Goal: Entertainment & Leisure: Consume media (video, audio)

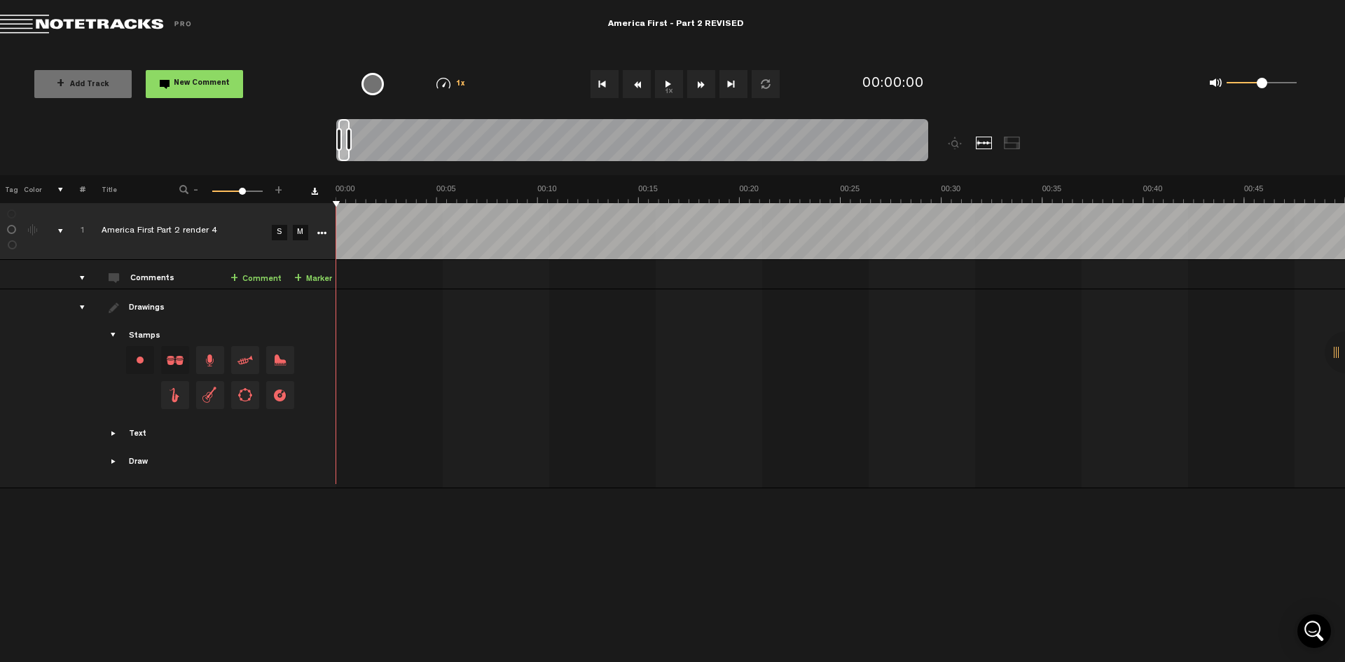
click at [672, 88] on button "1x" at bounding box center [669, 84] width 28 height 28
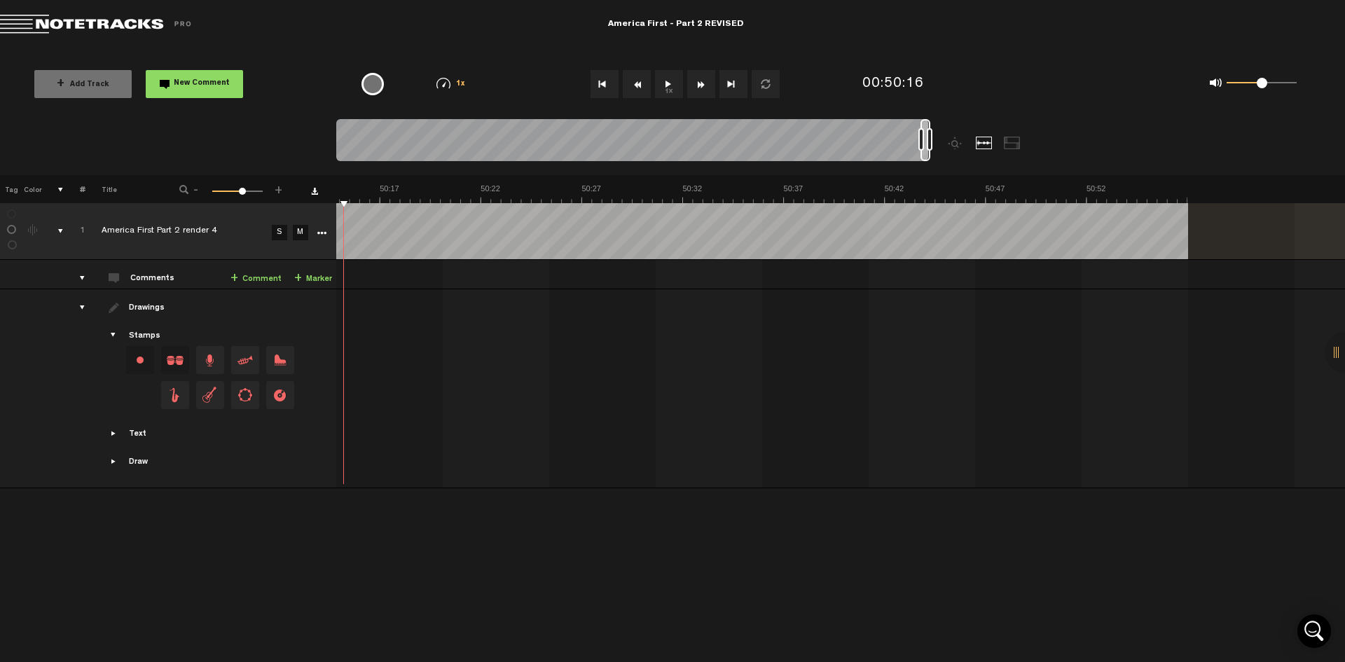
scroll to position [0, 60607]
click at [665, 76] on button "1x" at bounding box center [669, 84] width 28 height 28
click at [672, 79] on button "1x" at bounding box center [669, 84] width 28 height 28
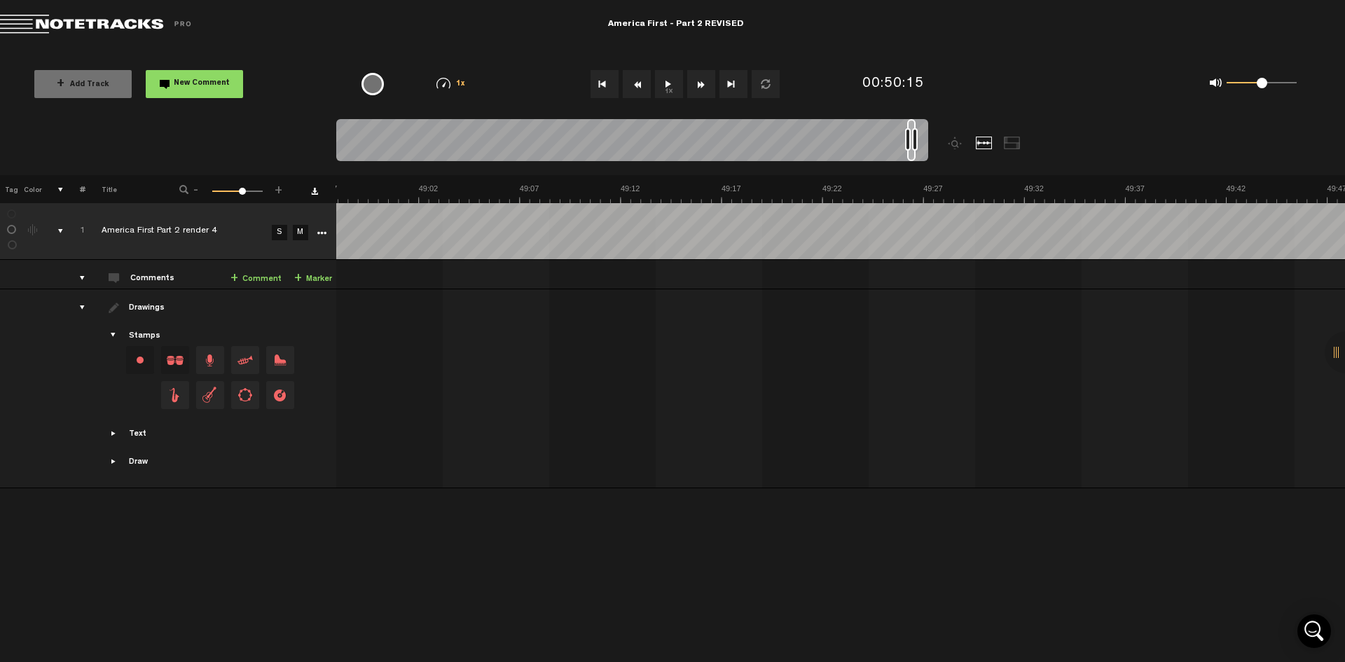
scroll to position [0, 59156]
drag, startPoint x: 926, startPoint y: 127, endPoint x: 913, endPoint y: 129, distance: 13.5
click at [913, 129] on div at bounding box center [632, 142] width 592 height 47
click at [658, 81] on button "1x" at bounding box center [669, 84] width 28 height 28
click at [632, 88] on button "Rewind" at bounding box center [637, 84] width 28 height 28
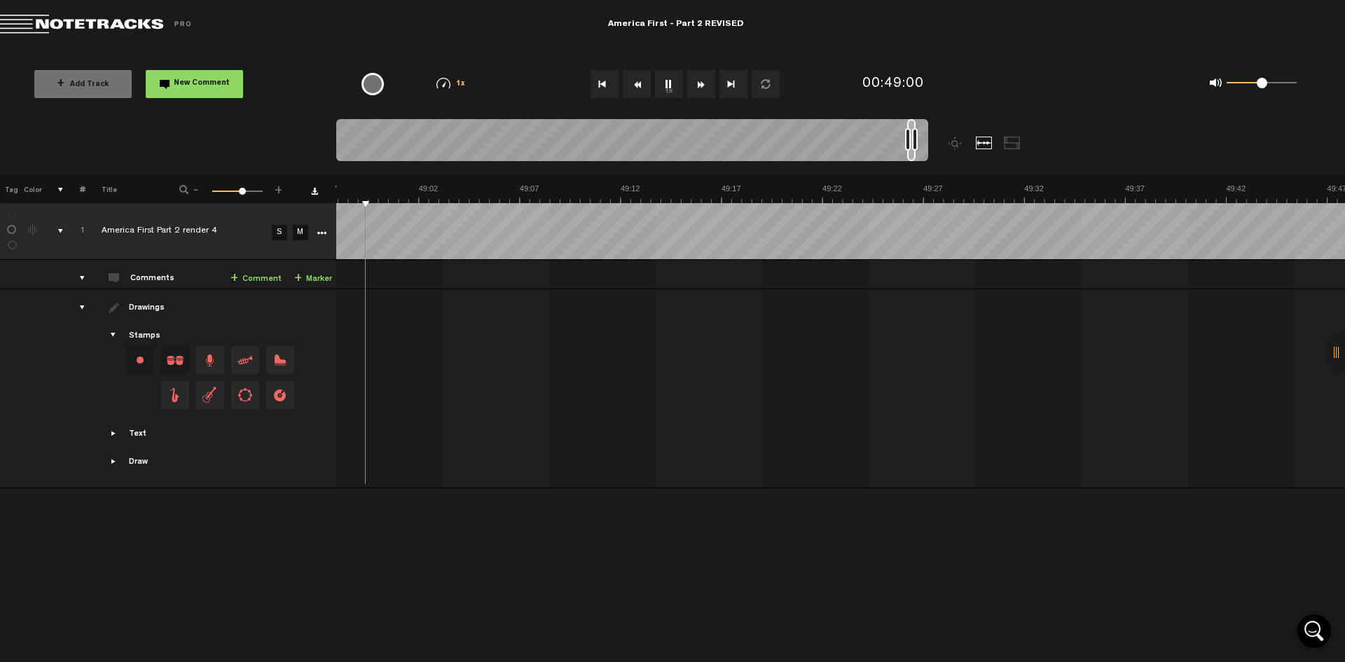
click at [632, 88] on button "Rewind" at bounding box center [637, 84] width 28 height 28
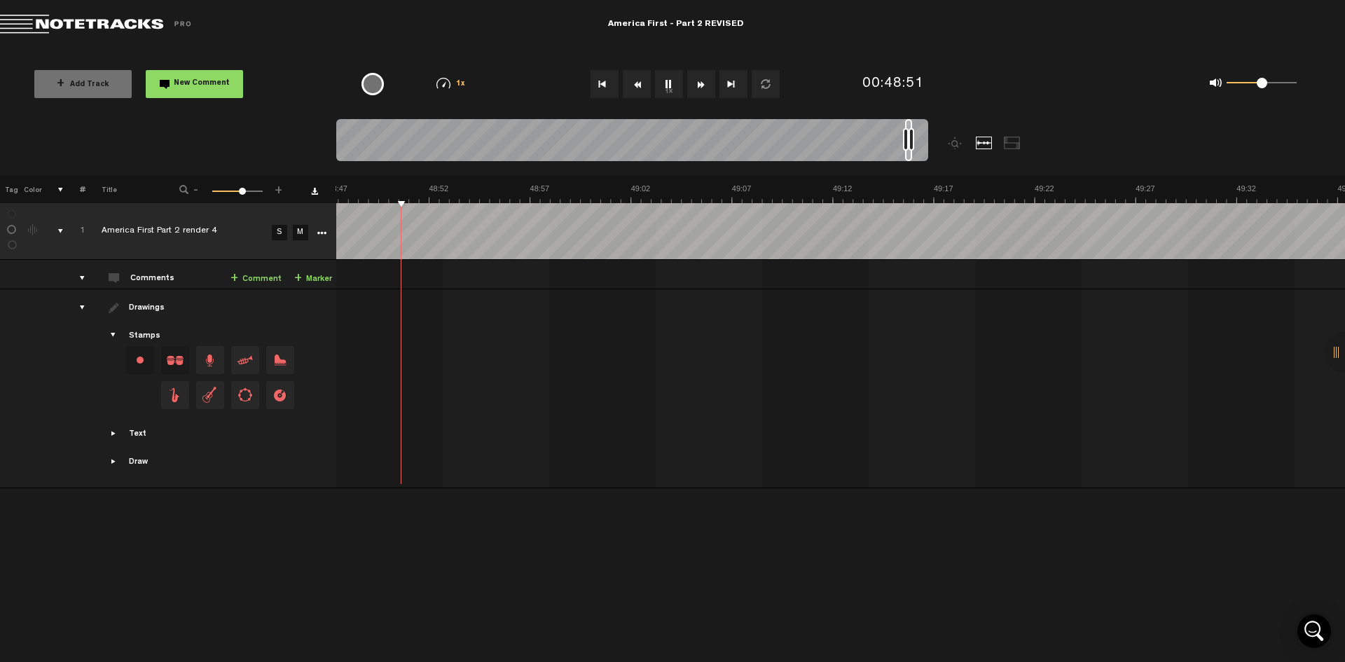
click at [632, 88] on button "Rewind" at bounding box center [637, 84] width 28 height 28
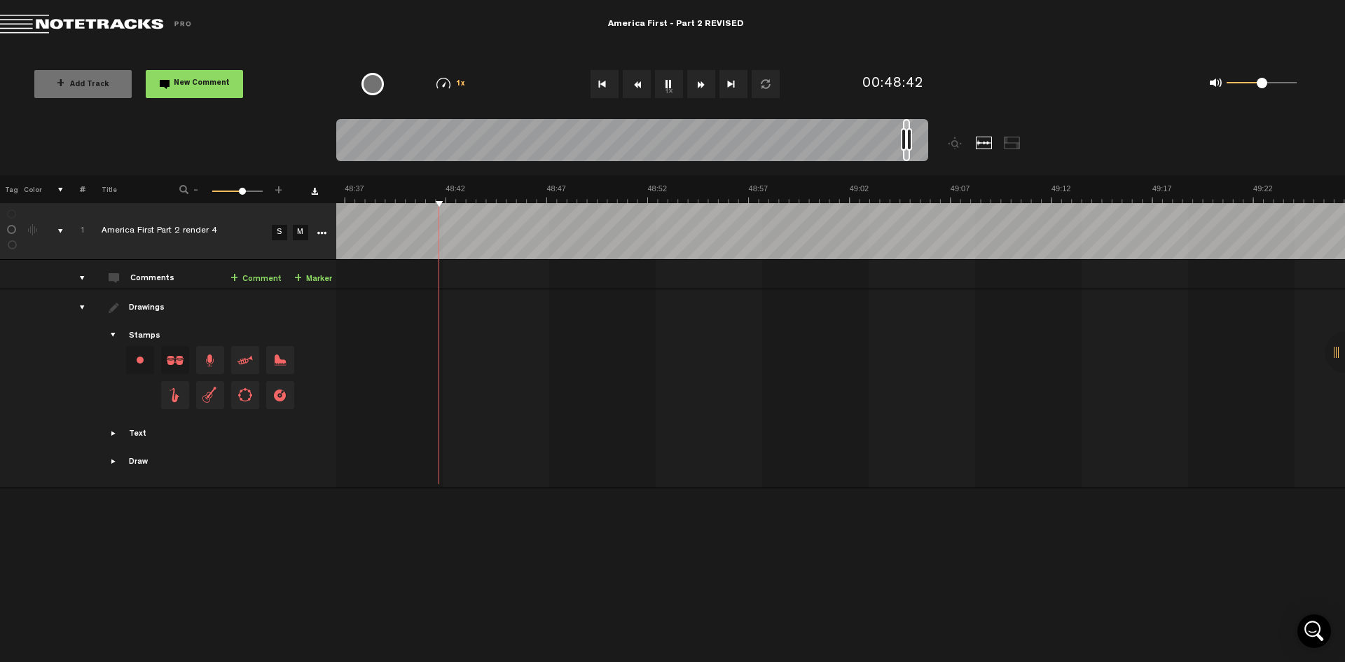
click at [632, 88] on button "Rewind" at bounding box center [637, 84] width 28 height 28
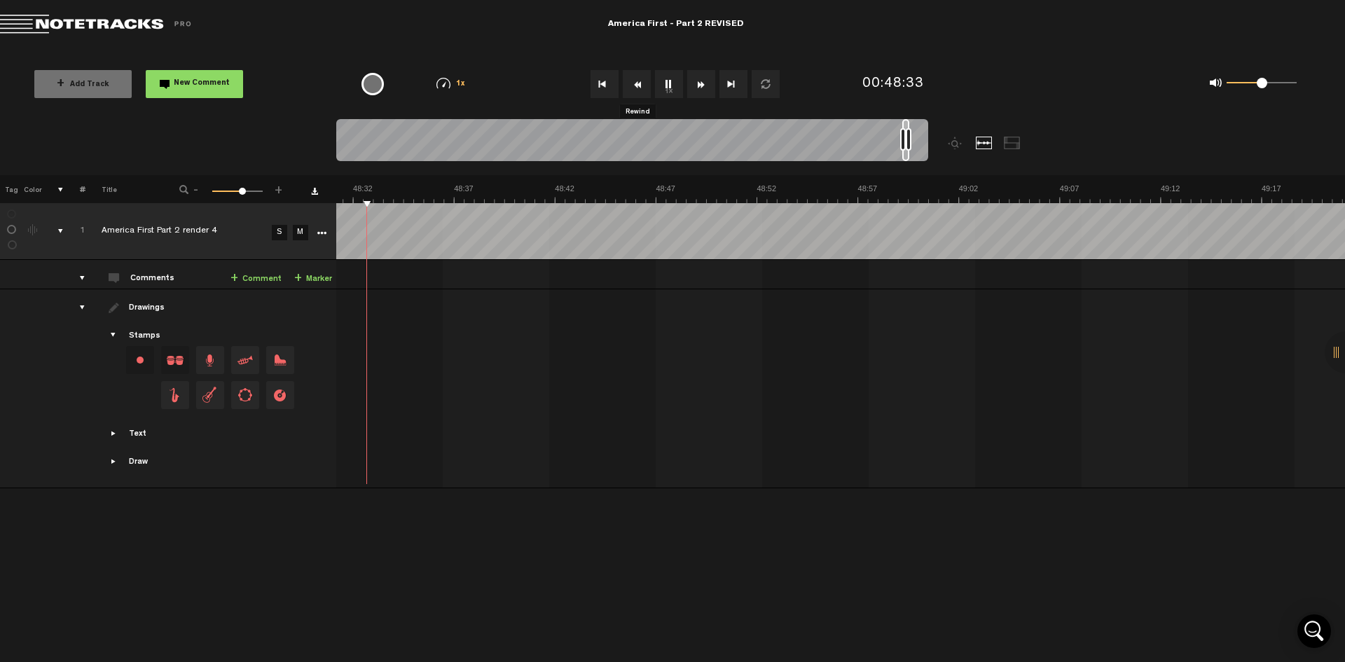
click at [632, 88] on button "Rewind" at bounding box center [637, 84] width 28 height 28
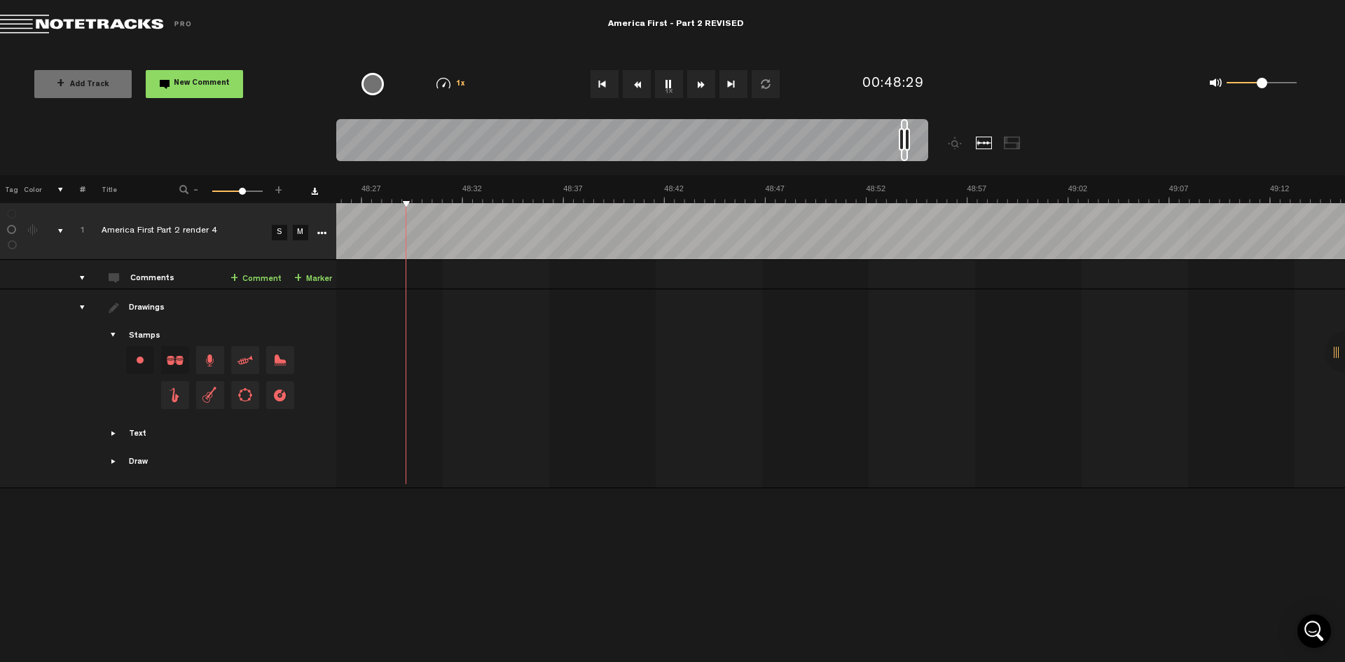
click at [632, 88] on button "Rewind" at bounding box center [637, 84] width 28 height 28
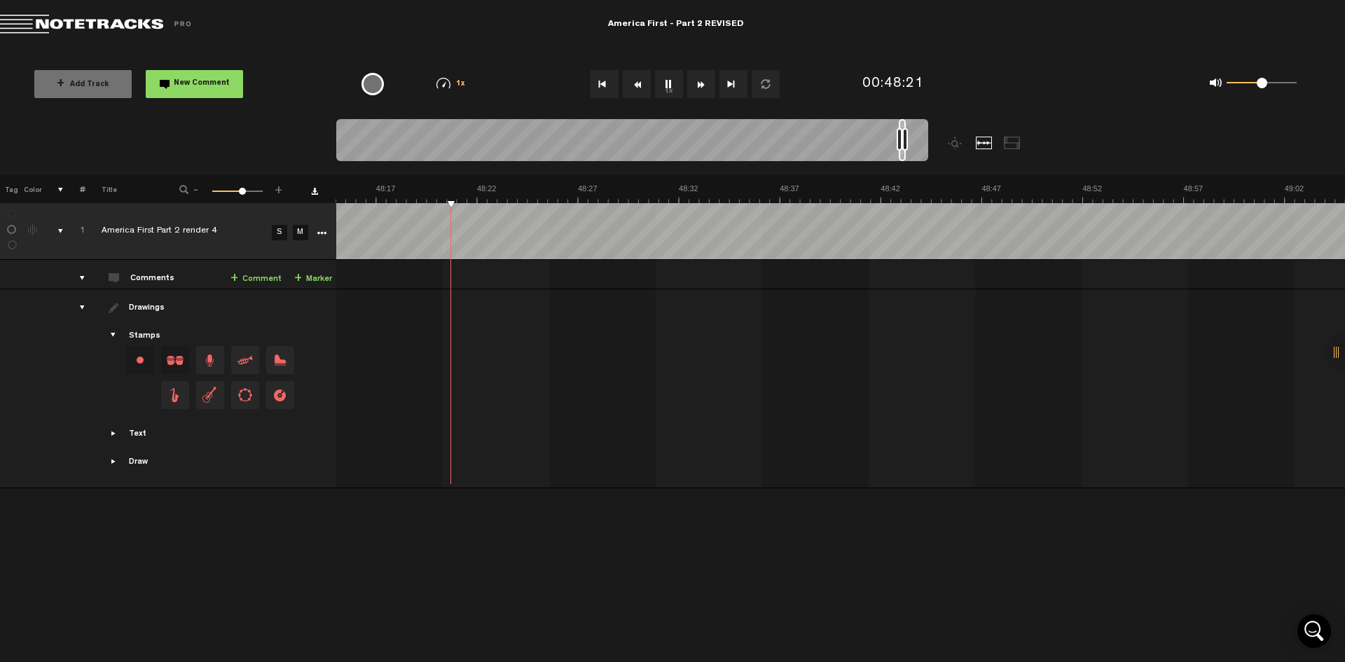
click at [632, 88] on button "Rewind" at bounding box center [637, 84] width 28 height 28
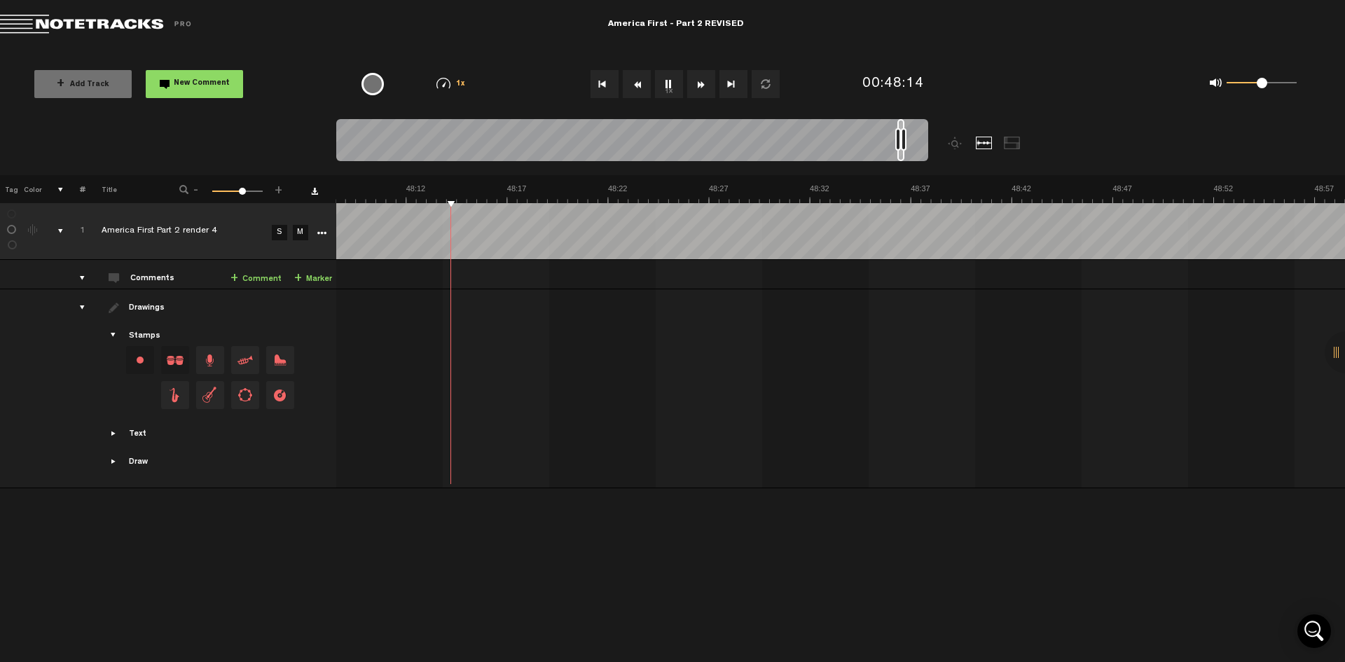
click at [632, 88] on button "Rewind" at bounding box center [637, 84] width 28 height 28
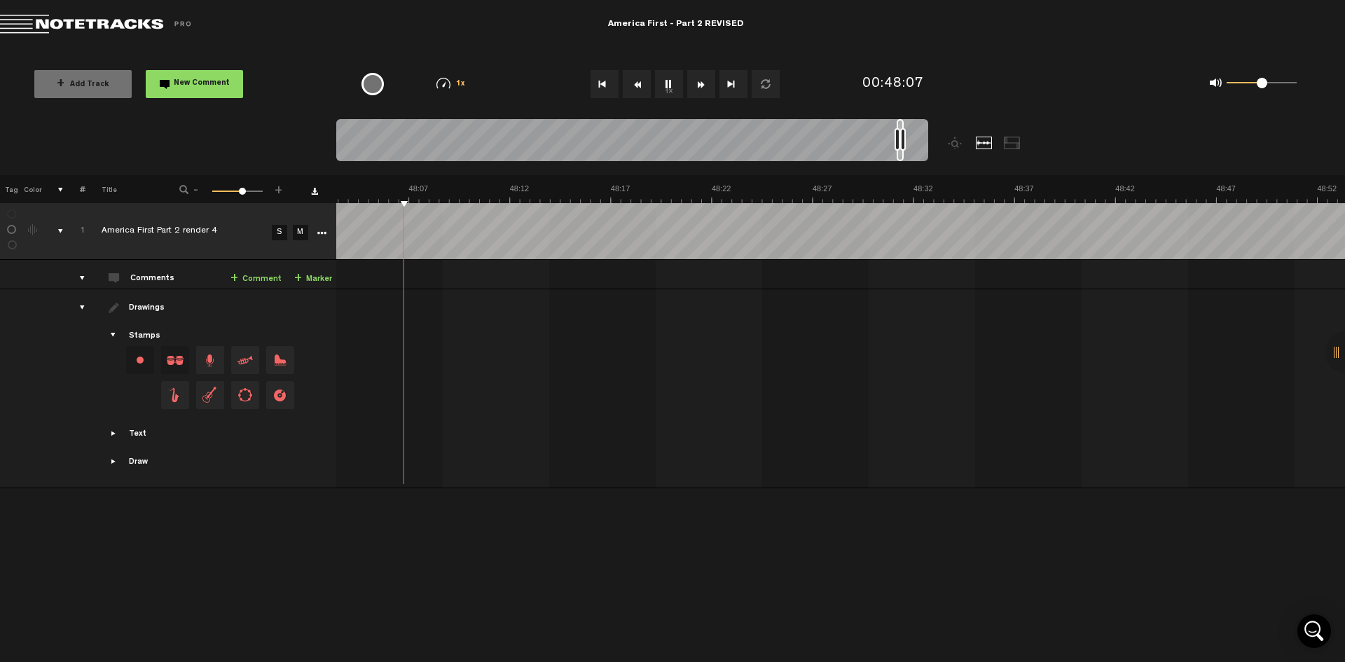
click at [633, 90] on button "Rewind" at bounding box center [637, 84] width 28 height 28
click at [633, 88] on button "Rewind" at bounding box center [637, 84] width 28 height 28
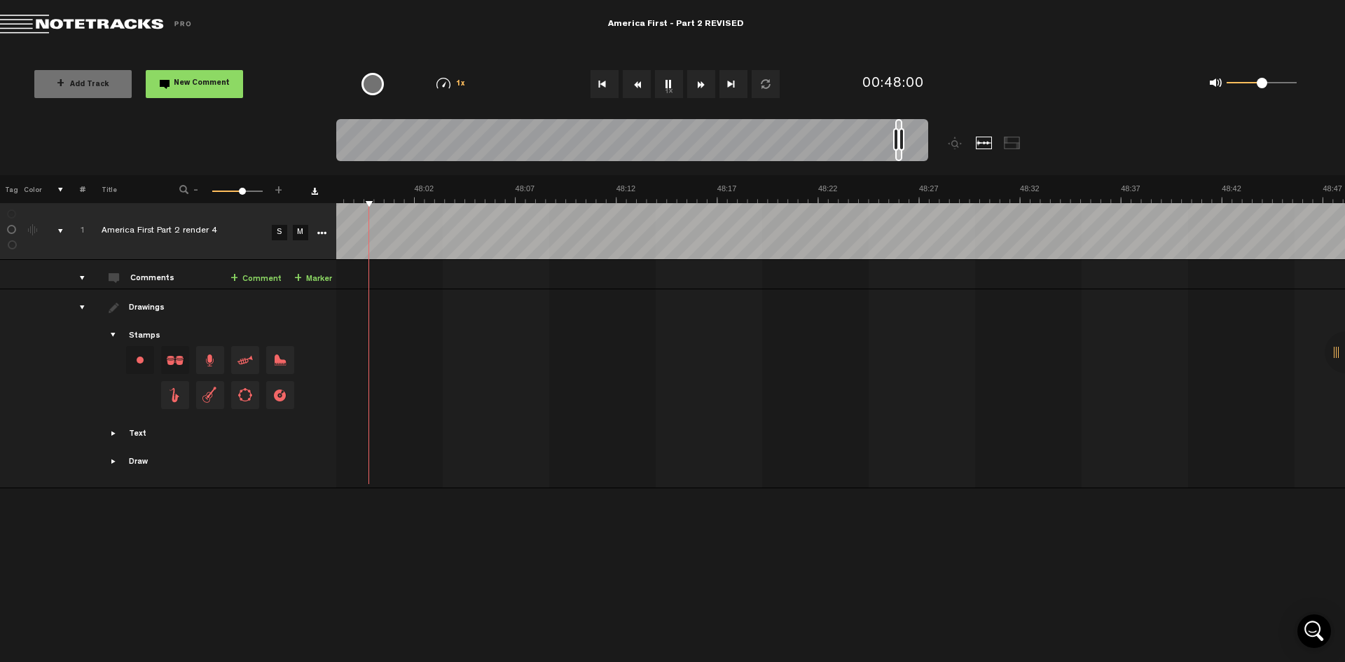
scroll to position [0, 57843]
click at [633, 88] on button "Rewind" at bounding box center [637, 84] width 28 height 28
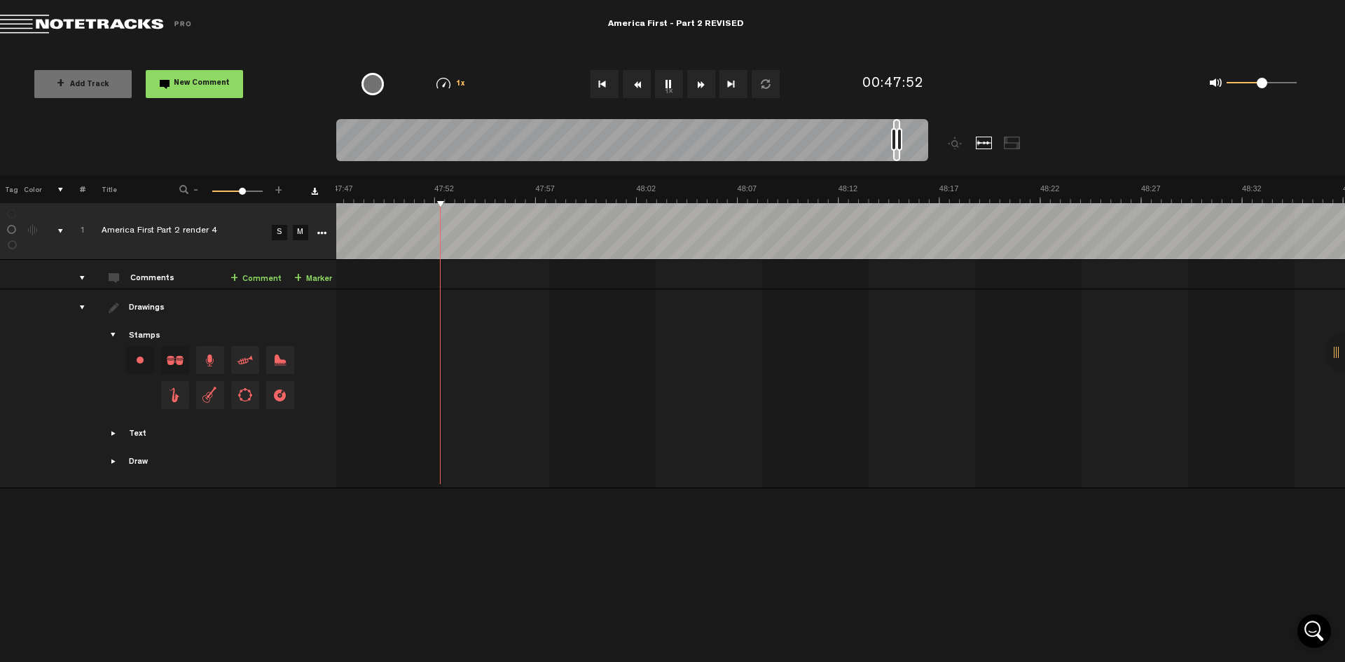
click at [633, 88] on button "Rewind" at bounding box center [637, 84] width 28 height 28
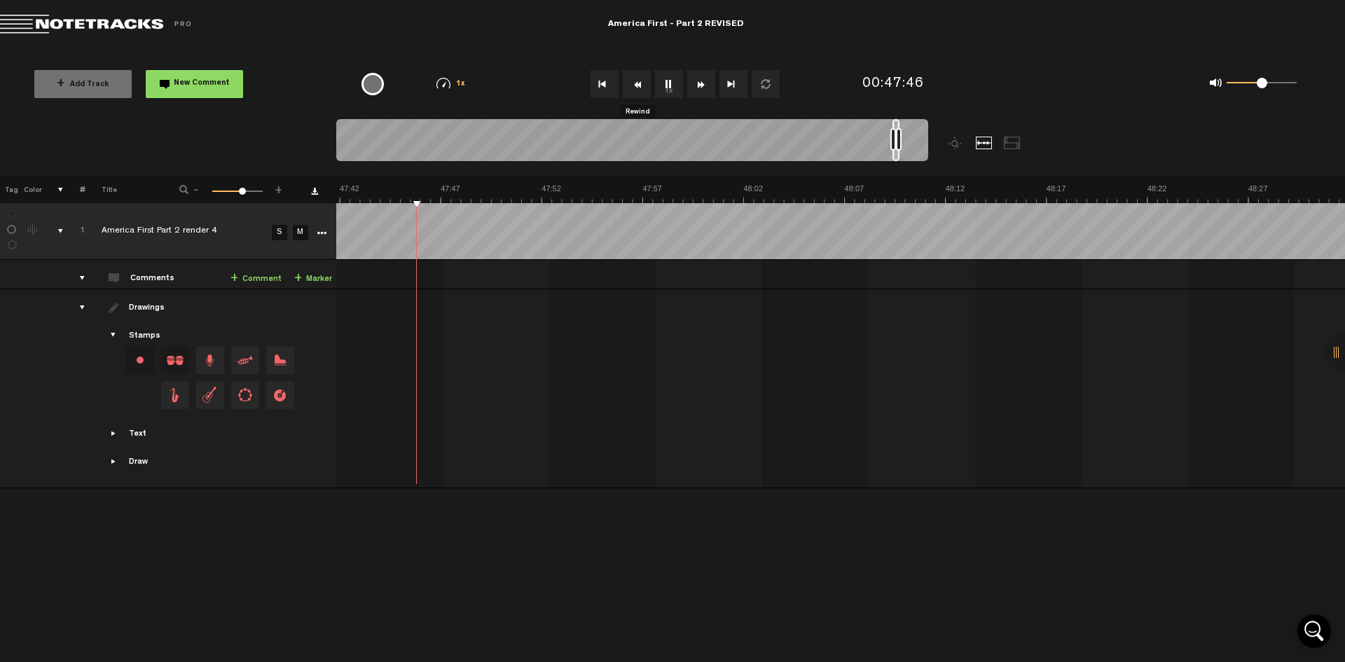
click at [633, 88] on button "Rewind" at bounding box center [637, 84] width 28 height 28
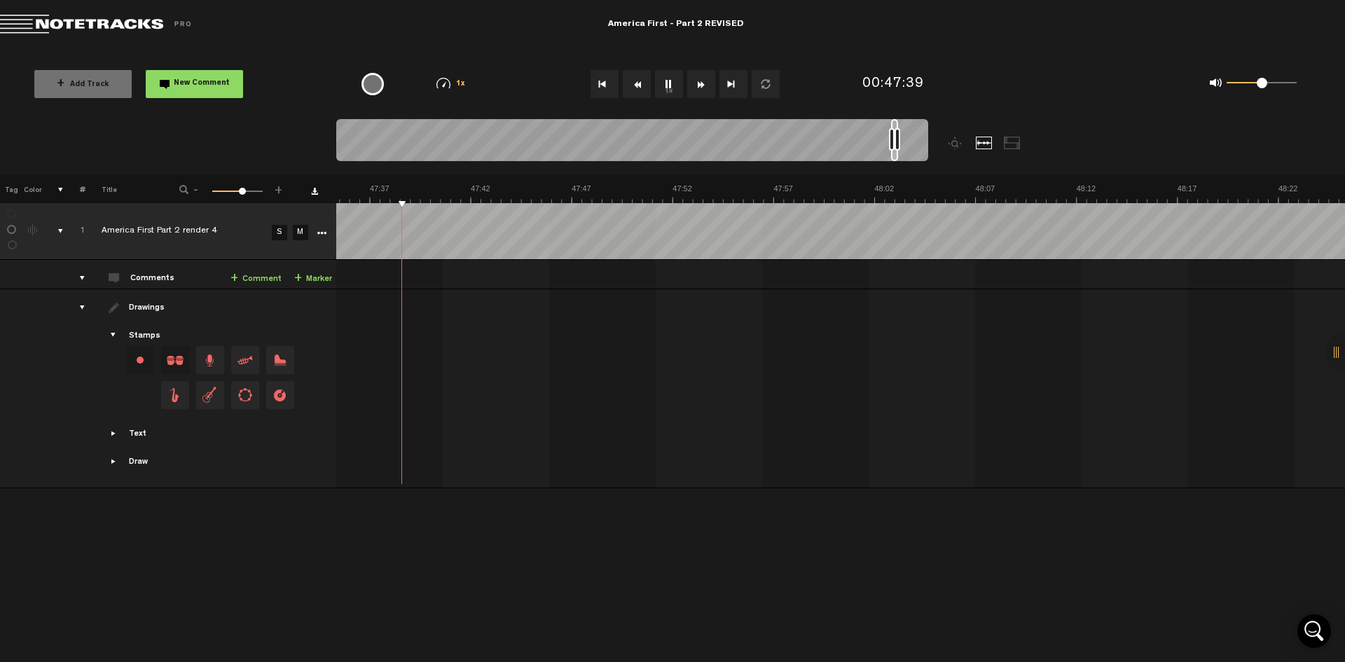
click at [633, 88] on button "Rewind" at bounding box center [637, 84] width 28 height 28
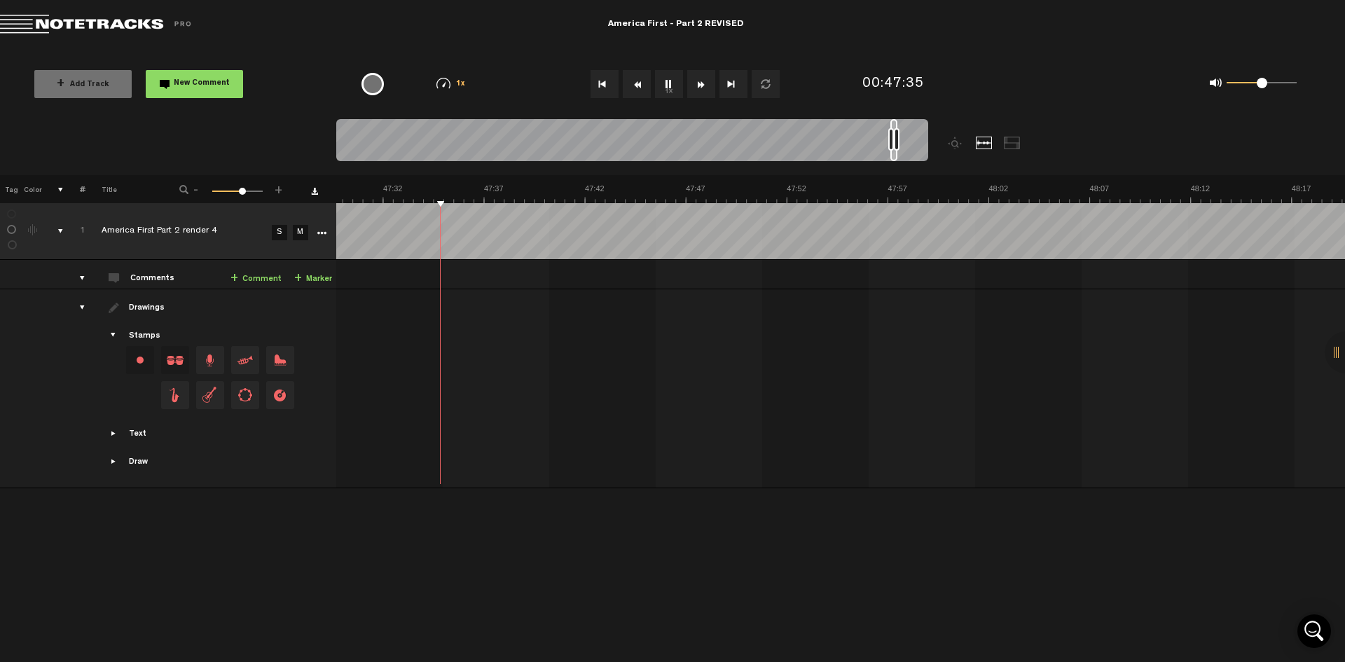
click at [633, 88] on button "Rewind" at bounding box center [637, 84] width 28 height 28
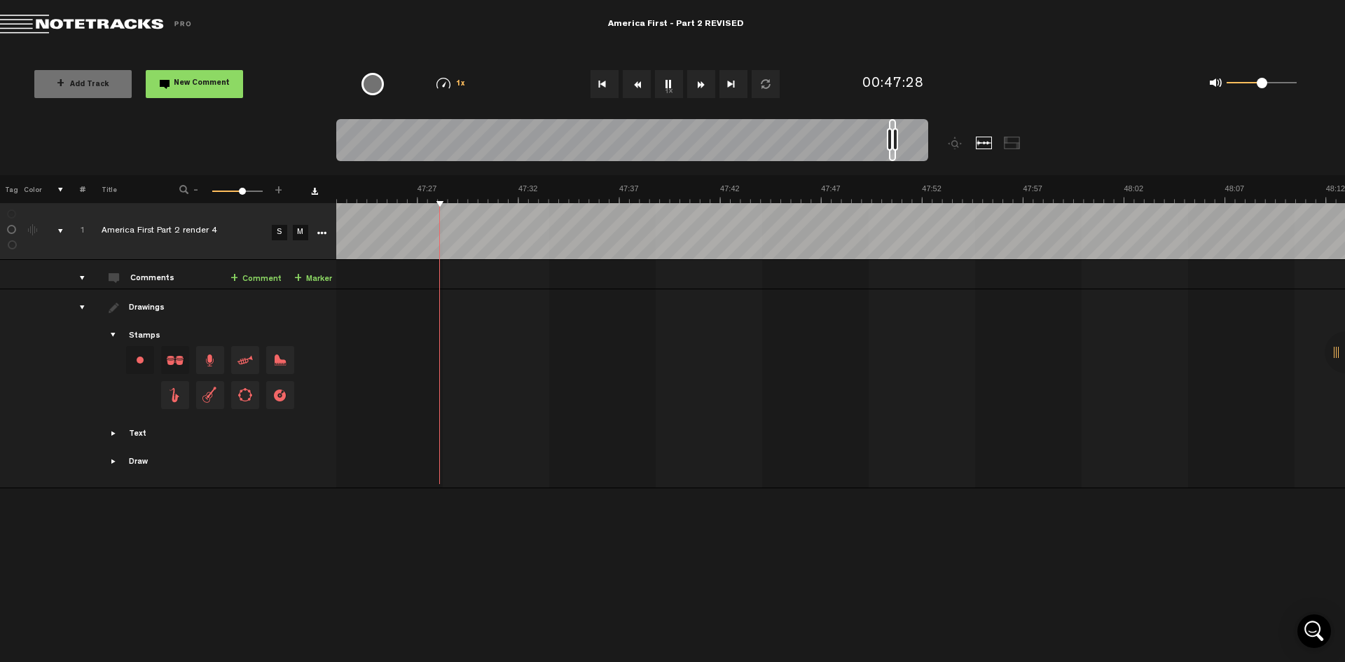
click at [633, 88] on button "Rewind" at bounding box center [637, 84] width 28 height 28
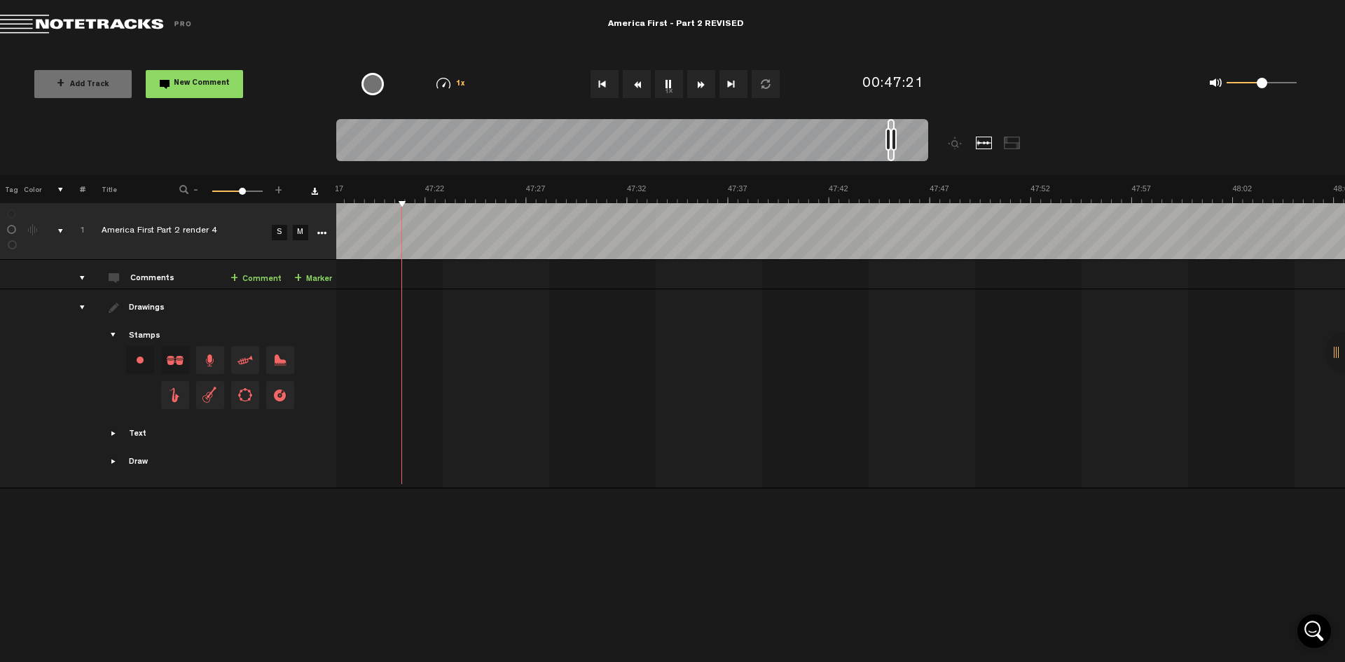
click at [633, 88] on button "Rewind" at bounding box center [637, 84] width 28 height 28
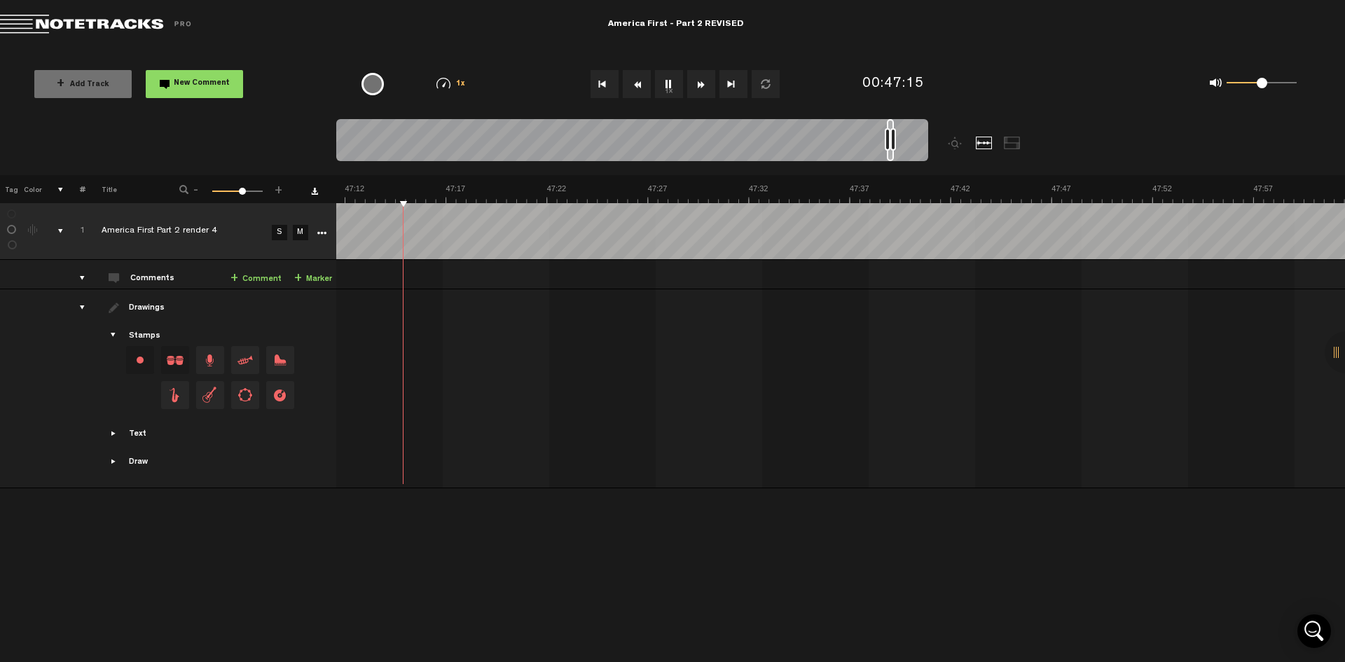
click at [633, 88] on button "Rewind" at bounding box center [637, 84] width 28 height 28
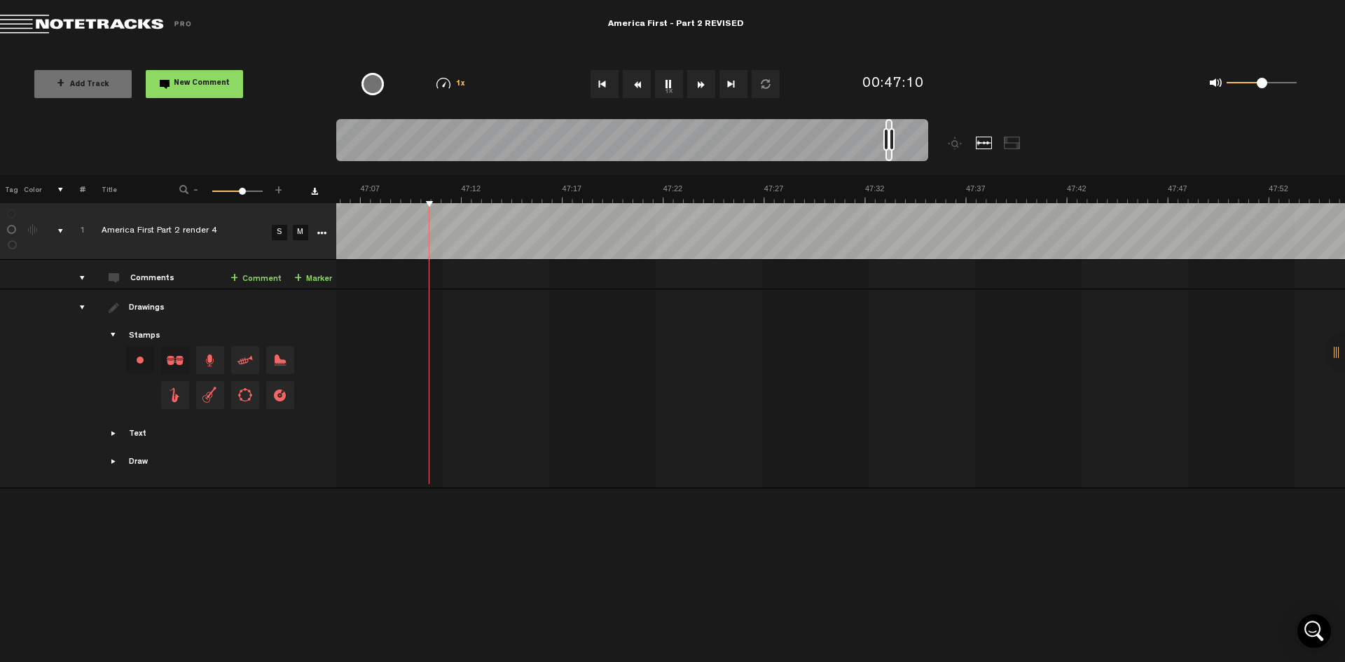
click at [633, 88] on button "Rewind" at bounding box center [637, 84] width 28 height 28
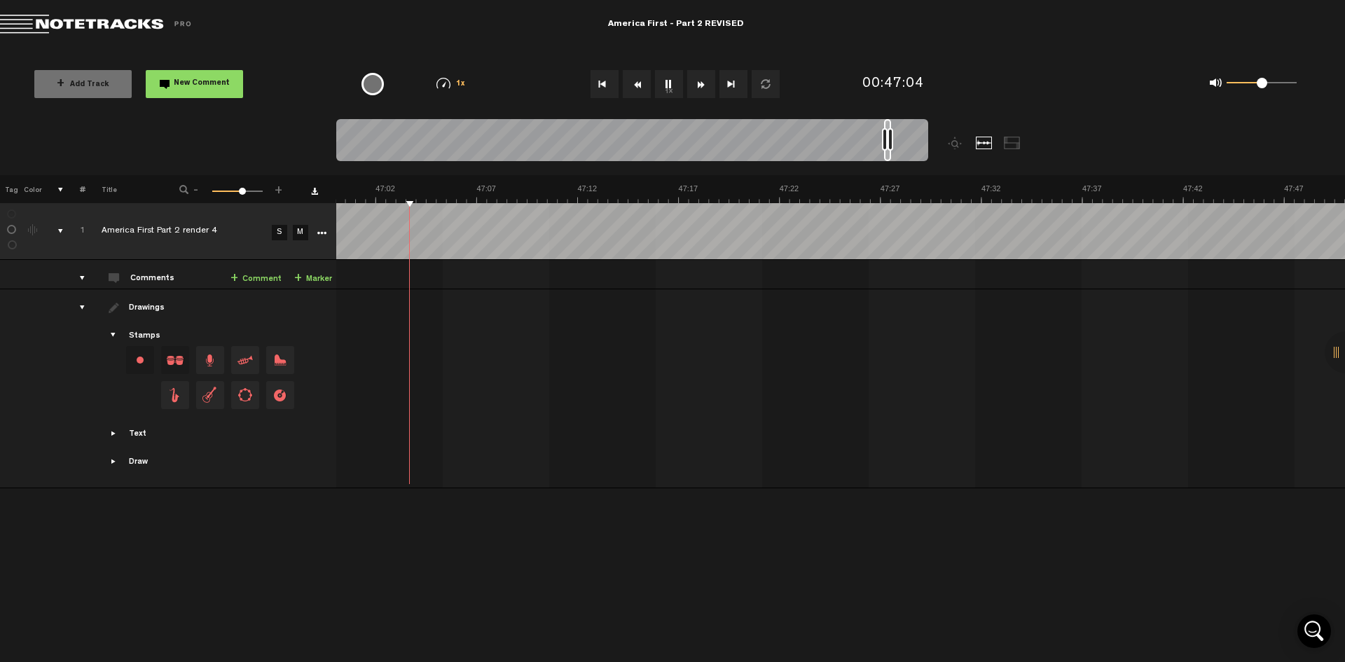
click at [633, 88] on button "Rewind" at bounding box center [637, 84] width 28 height 28
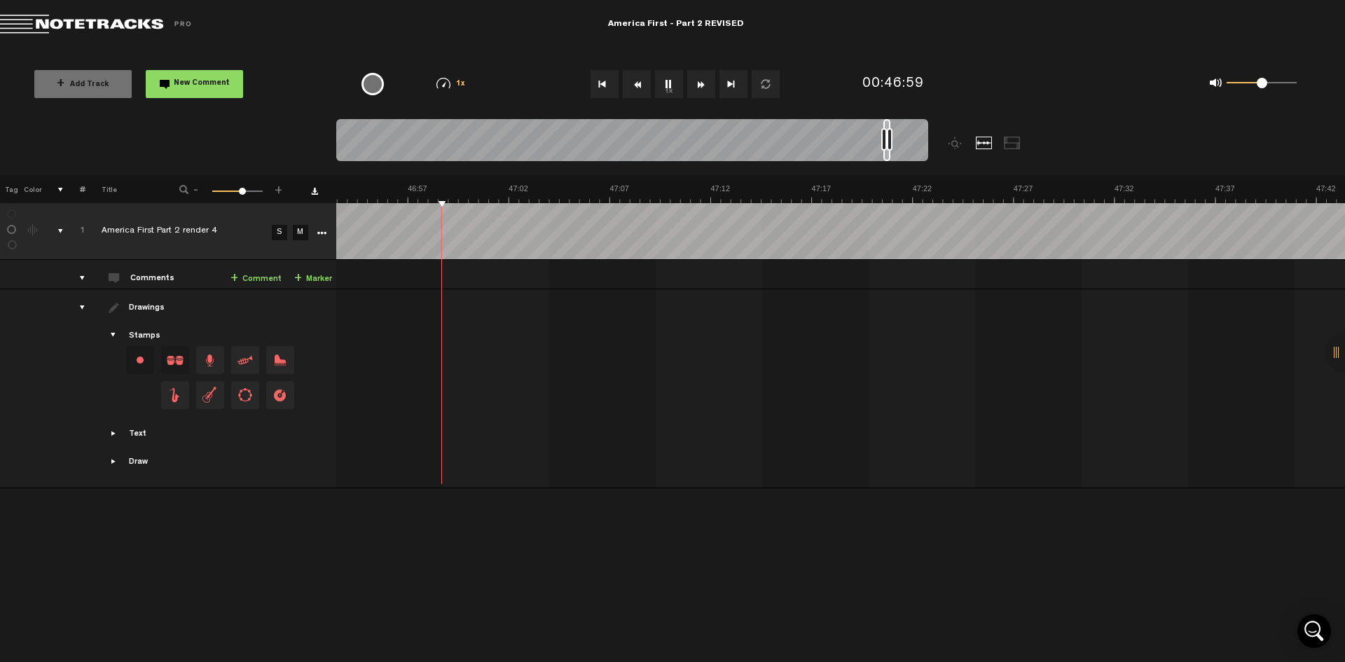
click at [633, 88] on button "Rewind" at bounding box center [637, 84] width 28 height 28
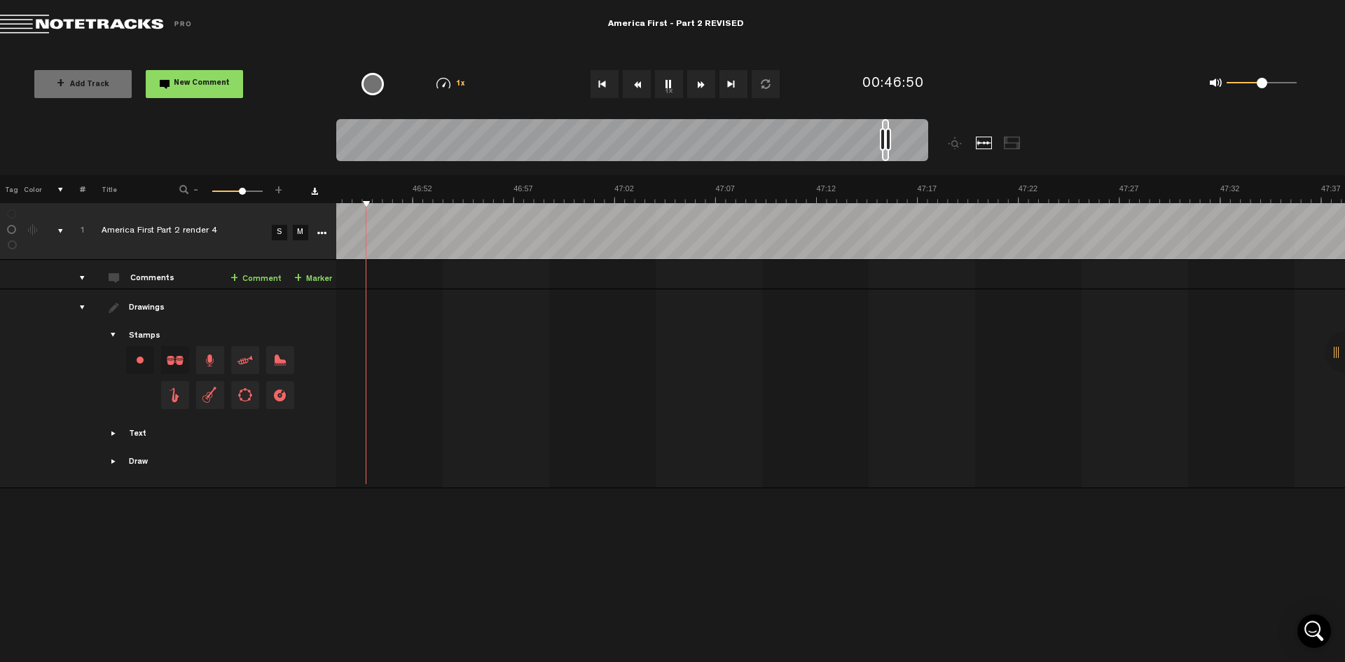
click at [633, 88] on button "Rewind" at bounding box center [637, 84] width 28 height 28
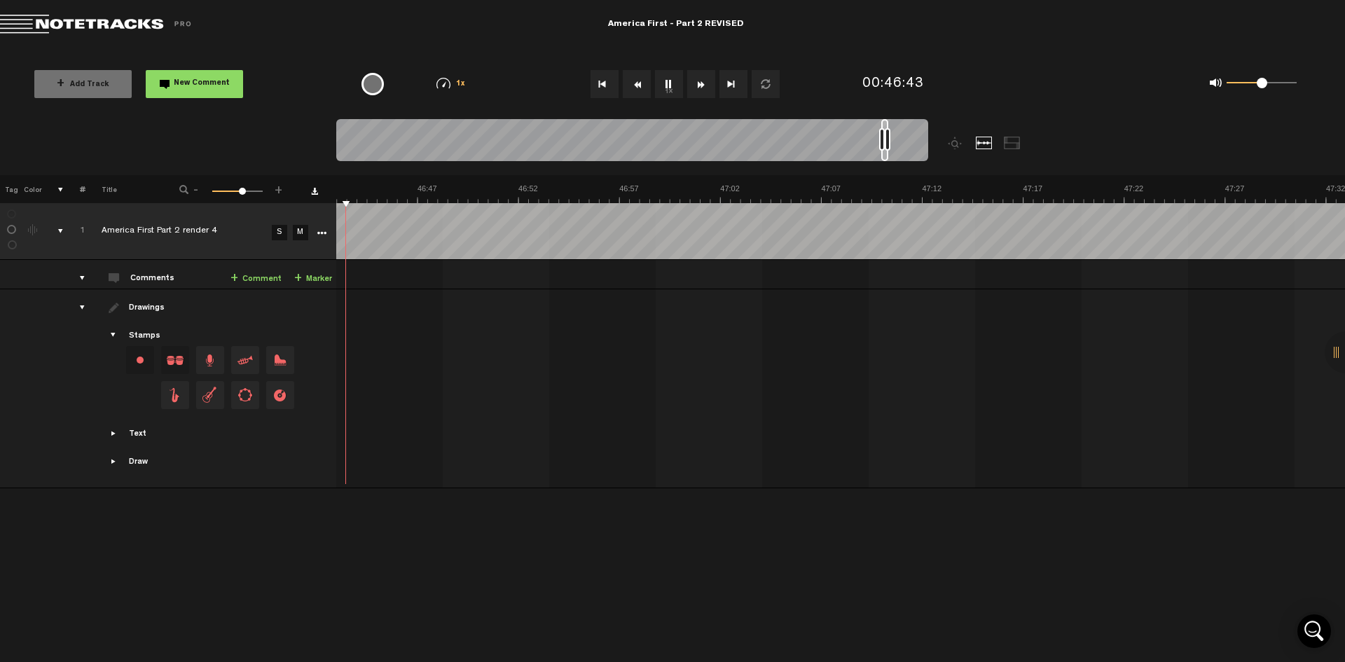
click at [633, 88] on button "Rewind" at bounding box center [637, 84] width 28 height 28
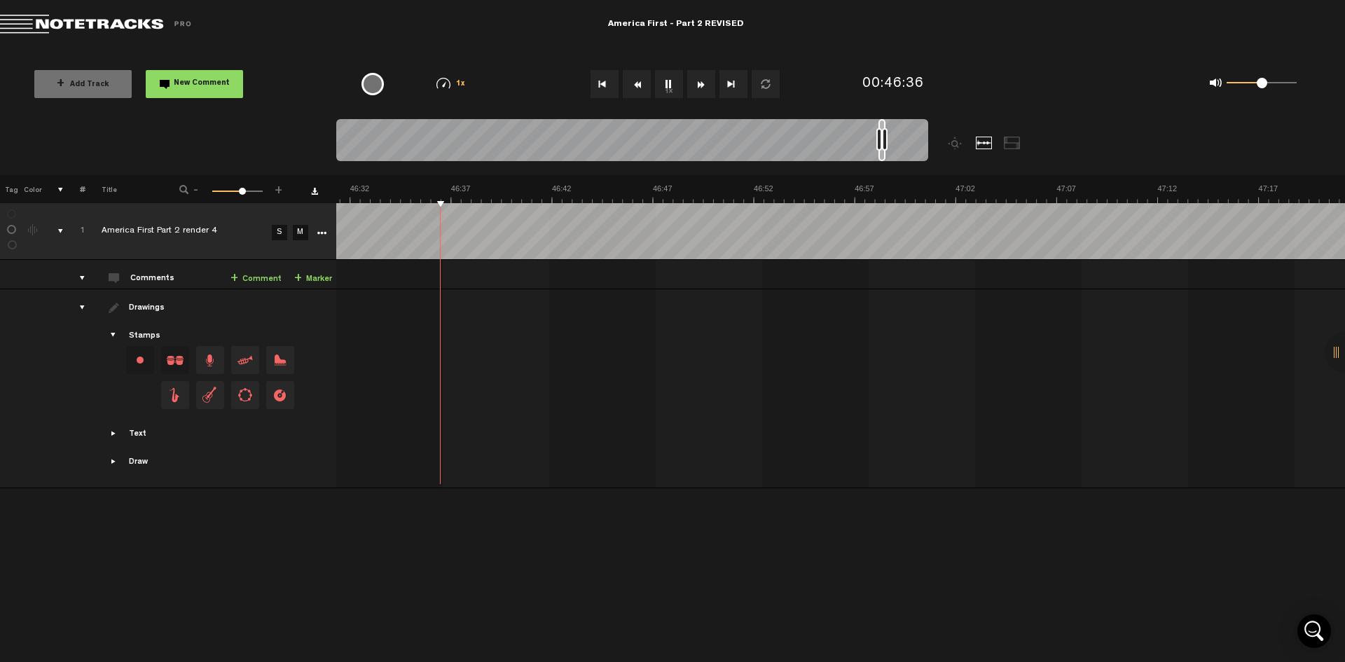
click at [633, 88] on button "Rewind" at bounding box center [637, 84] width 28 height 28
click at [670, 89] on button "1x" at bounding box center [669, 84] width 28 height 28
click at [670, 88] on button "1x" at bounding box center [669, 84] width 28 height 28
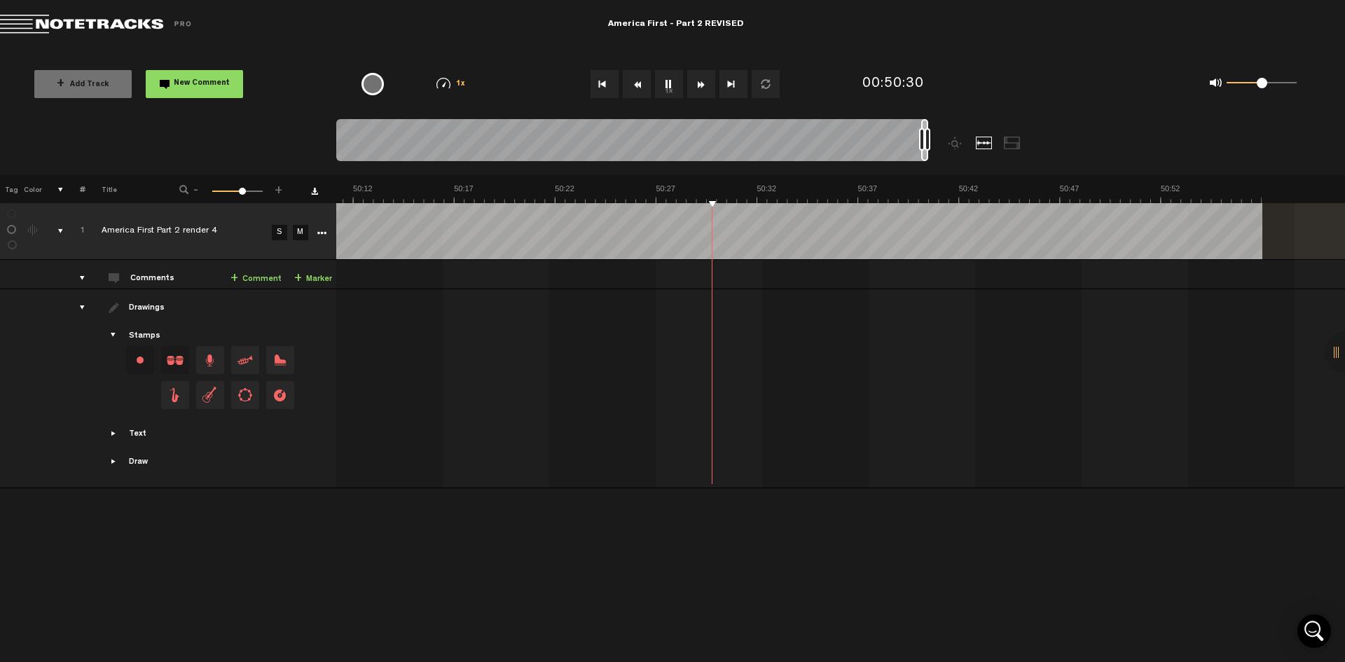
click at [666, 85] on button "1x" at bounding box center [669, 84] width 28 height 28
click at [663, 88] on button "1x" at bounding box center [669, 84] width 28 height 28
click at [668, 85] on button "1x" at bounding box center [669, 84] width 28 height 28
